Goal: Connect with others: Establish contact or relationships with other users

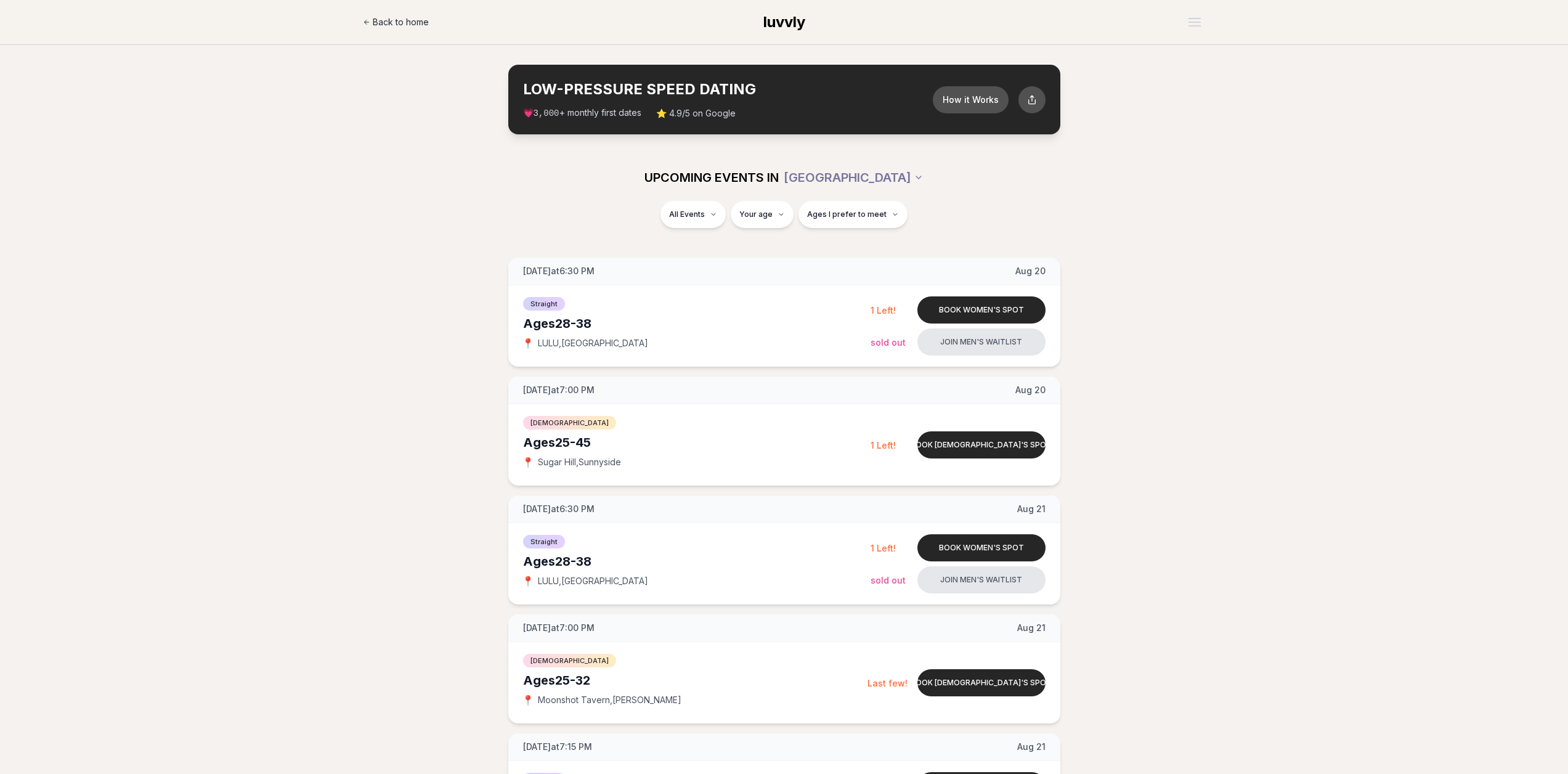
click at [408, 23] on span "Back to home" at bounding box center [401, 22] width 56 height 13
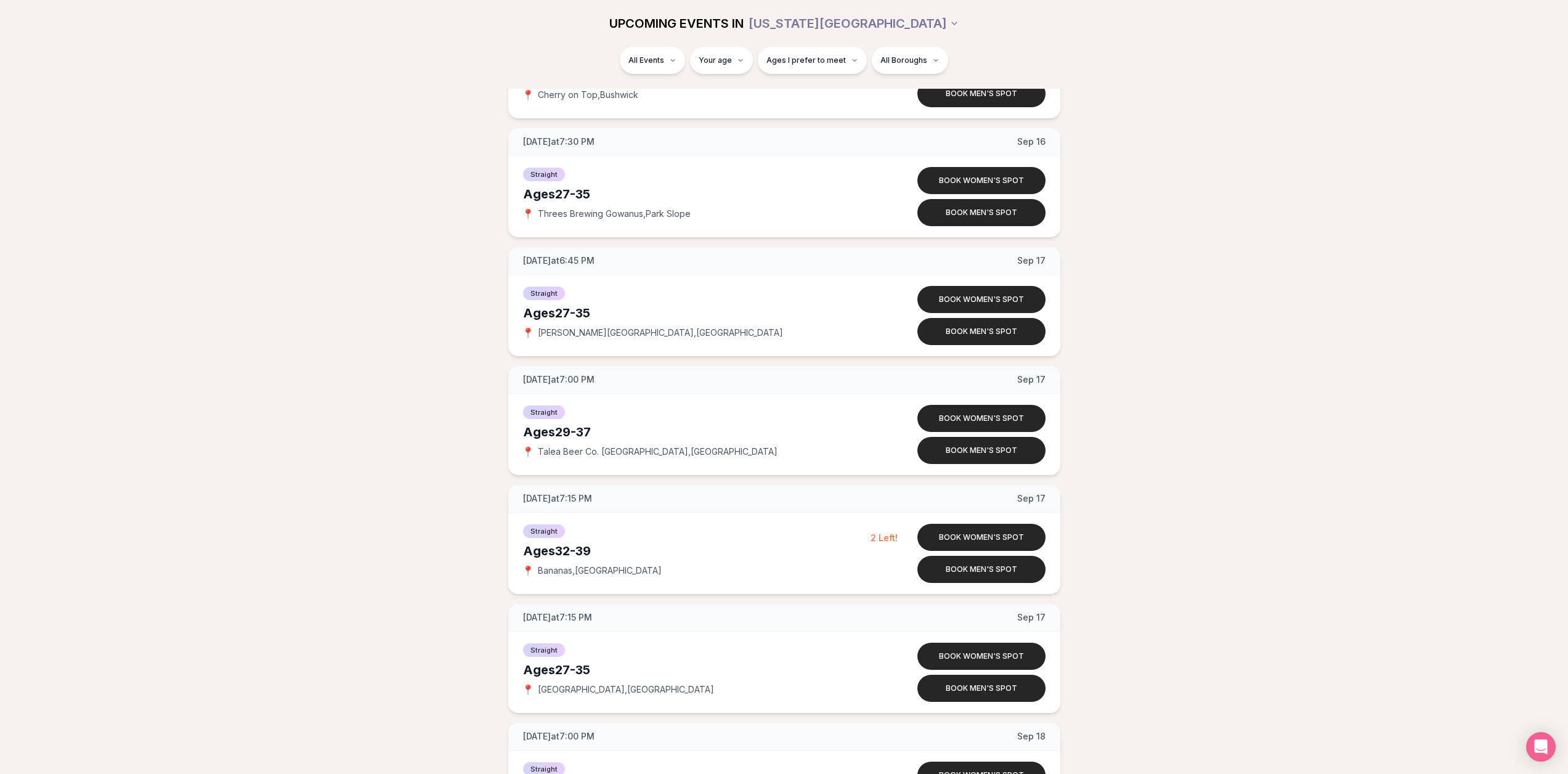
scroll to position [5504, 0]
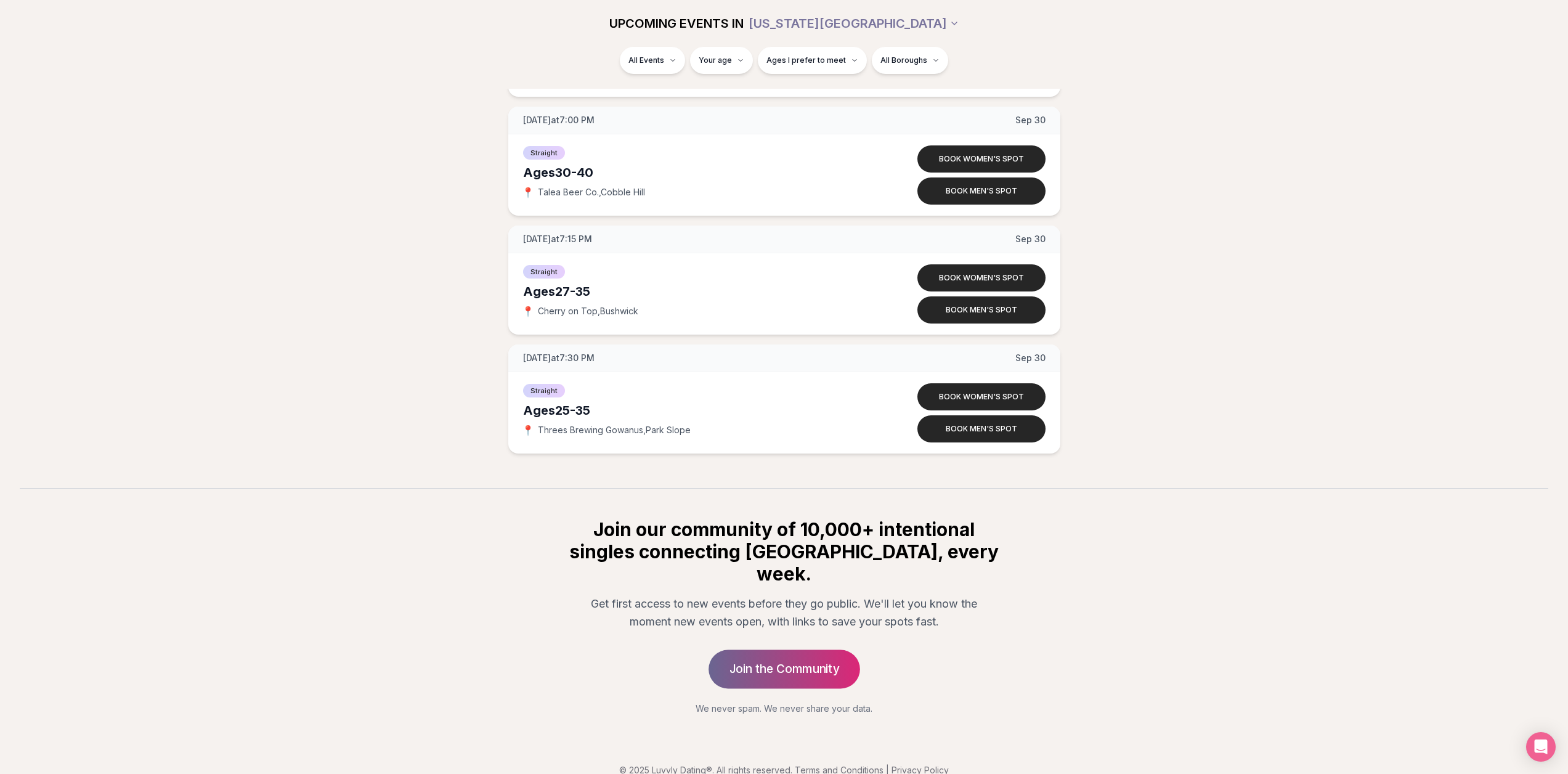
click at [805, 655] on link "Join the Community" at bounding box center [784, 669] width 152 height 38
